Goal: Transaction & Acquisition: Purchase product/service

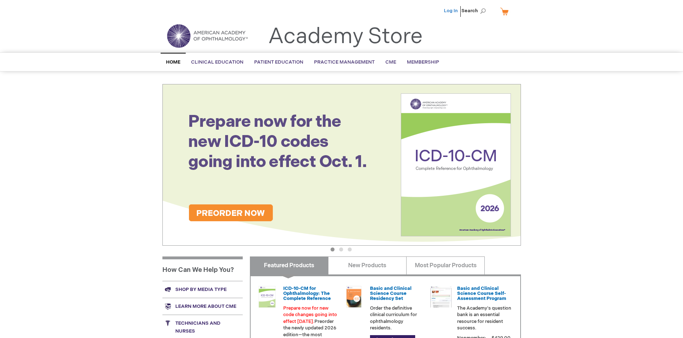
click at [452, 11] on link "Log In" at bounding box center [451, 11] width 14 height 6
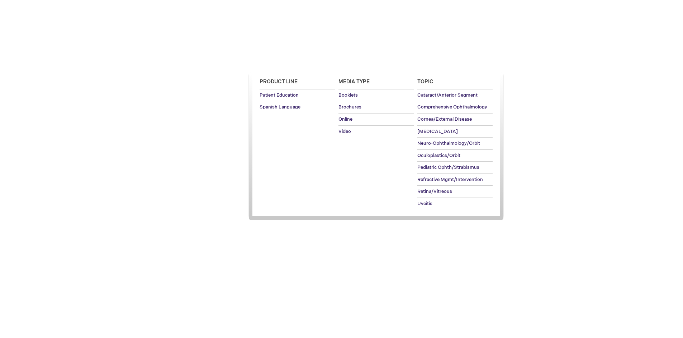
click at [277, 62] on span "Patient Education" at bounding box center [278, 62] width 49 height 6
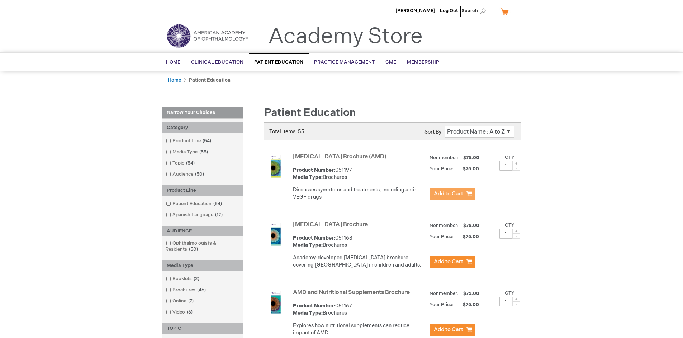
click at [452, 194] on span "Add to Cart" at bounding box center [448, 193] width 29 height 7
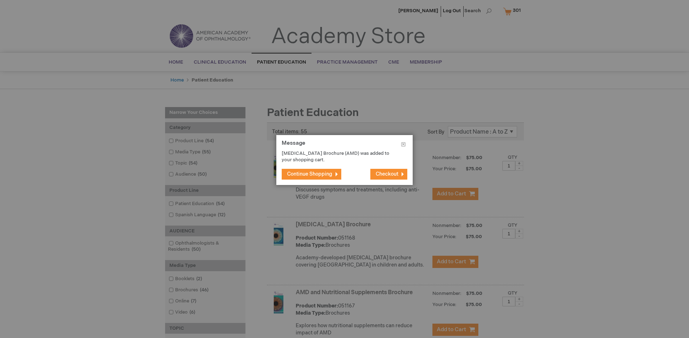
click at [310, 174] on span "Continue Shopping" at bounding box center [309, 174] width 45 height 6
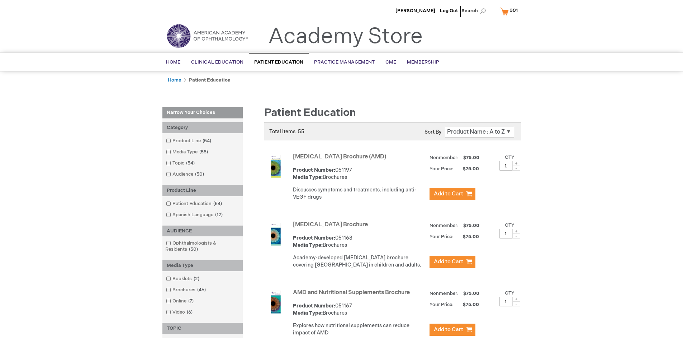
click at [353, 296] on link "AMD and Nutritional Supplements Brochure" at bounding box center [351, 292] width 117 height 7
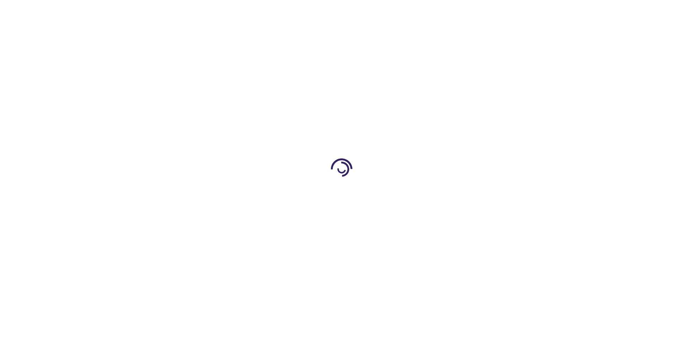
type input "1"
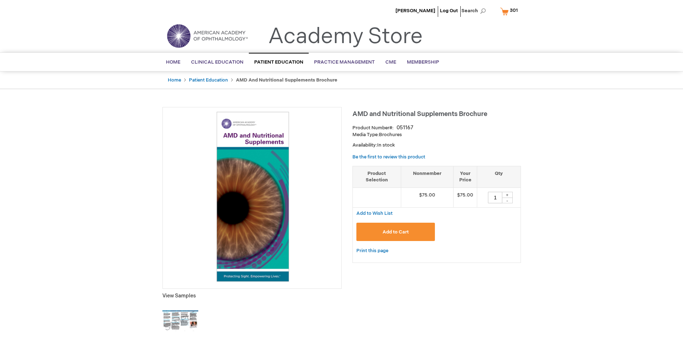
click at [396, 231] on span "Add to Cart" at bounding box center [396, 232] width 26 height 6
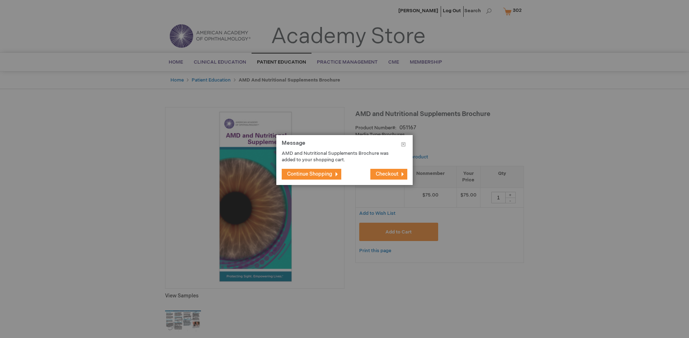
click at [310, 174] on span "Continue Shopping" at bounding box center [309, 174] width 45 height 6
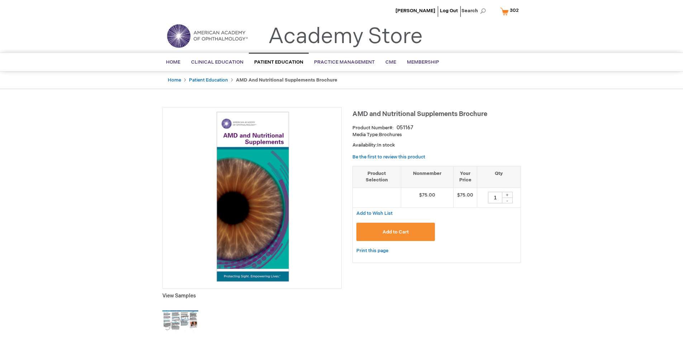
click at [511, 11] on span "302" at bounding box center [514, 11] width 9 height 6
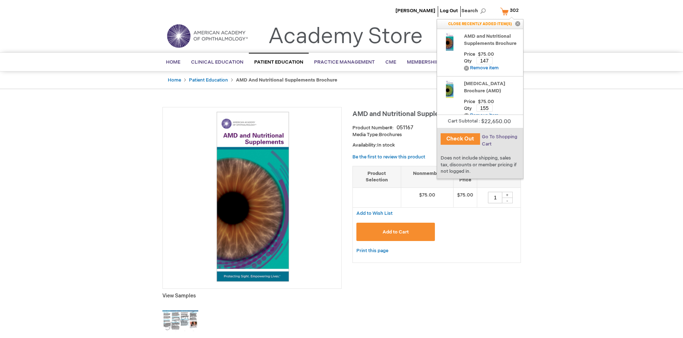
click at [499, 137] on span "Go To Shopping Cart" at bounding box center [500, 140] width 36 height 13
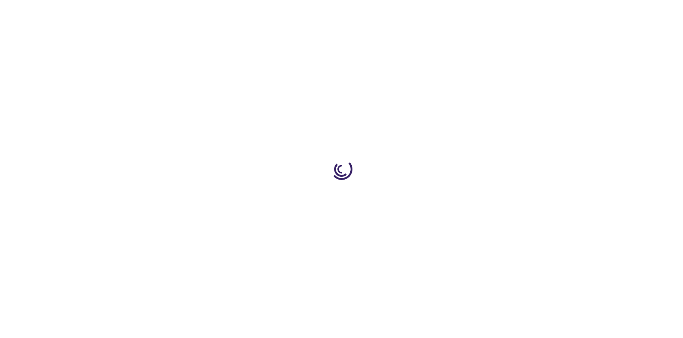
select select "US"
select select "41"
click at [474, 335] on span "Proceed to Checkout" at bounding box center [474, 335] width 47 height 6
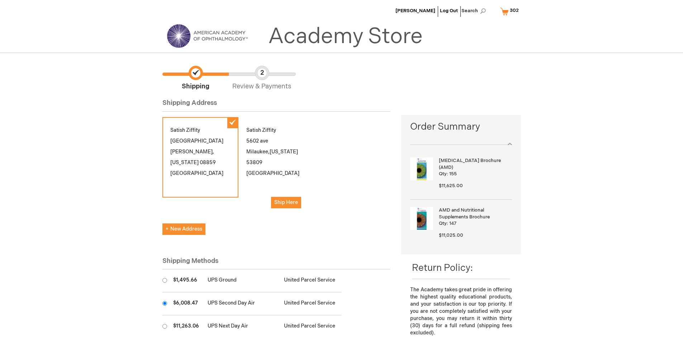
click at [165, 303] on input "radio" at bounding box center [164, 303] width 5 height 5
